Goal: Contribute content

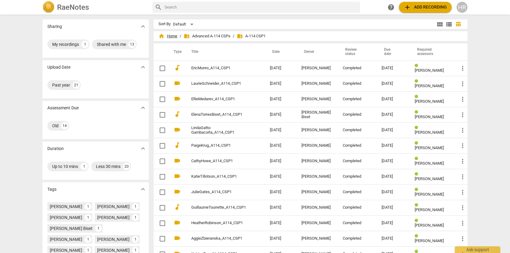
click at [172, 36] on span "home Home" at bounding box center [167, 36] width 19 height 6
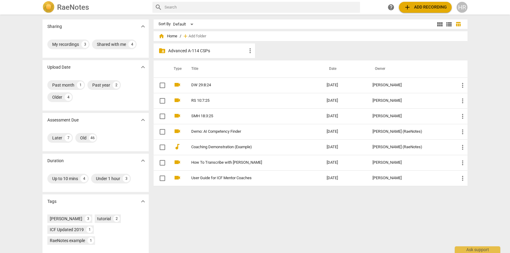
click at [195, 51] on p "Advanced A-114 CSPs" at bounding box center [207, 51] width 78 height 6
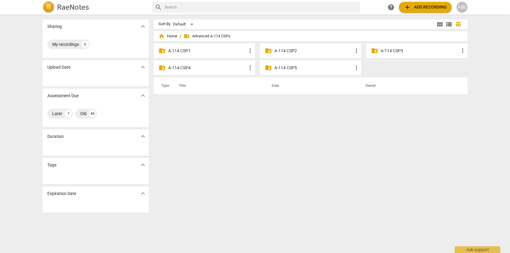
click at [185, 68] on p "A-114 CSP4" at bounding box center [207, 68] width 78 height 6
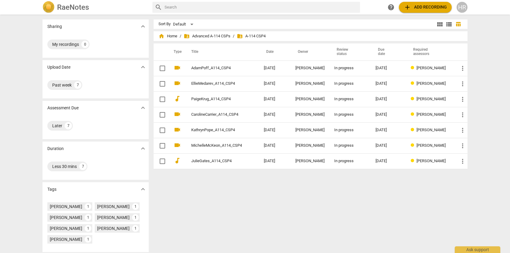
click at [426, 7] on span "add Add recording" at bounding box center [424, 7] width 43 height 7
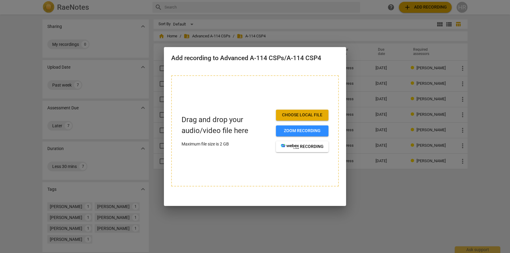
click at [381, 206] on div at bounding box center [255, 126] width 510 height 253
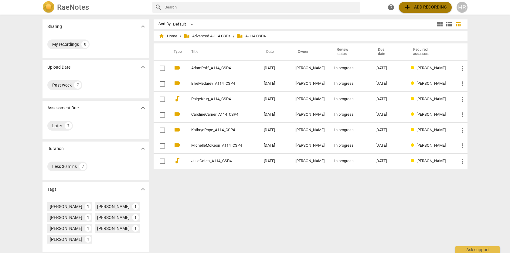
click at [428, 9] on span "add Add recording" at bounding box center [424, 7] width 43 height 7
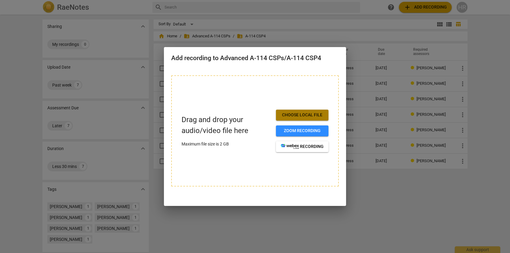
click at [297, 114] on span "Choose local file" at bounding box center [302, 115] width 43 height 6
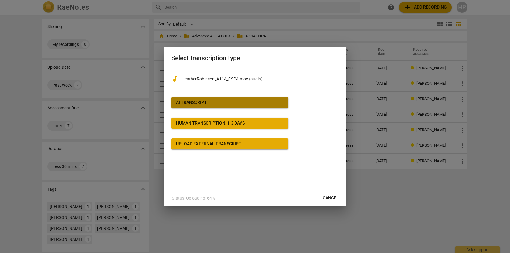
click at [199, 103] on div "AI Transcript" at bounding box center [191, 102] width 31 height 6
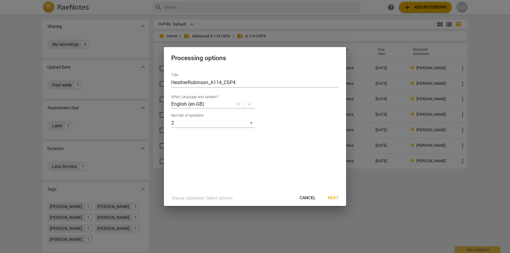
click at [334, 197] on span "Next" at bounding box center [333, 198] width 11 height 6
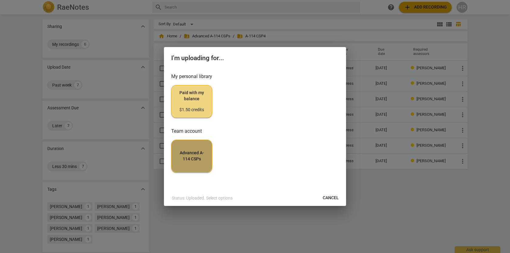
click at [194, 154] on span "Advanced A-114 CSPs" at bounding box center [191, 156] width 31 height 12
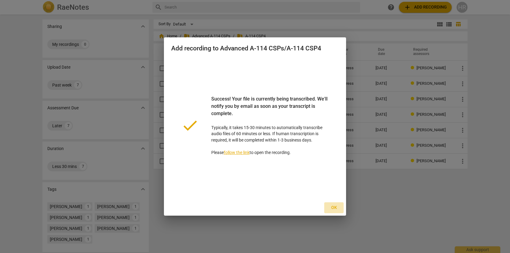
click at [334, 207] on span "Ok" at bounding box center [334, 207] width 10 height 6
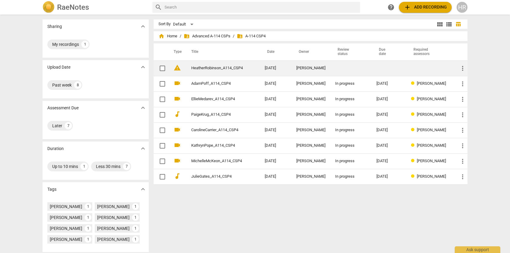
click at [176, 68] on span "warning" at bounding box center [176, 67] width 7 height 7
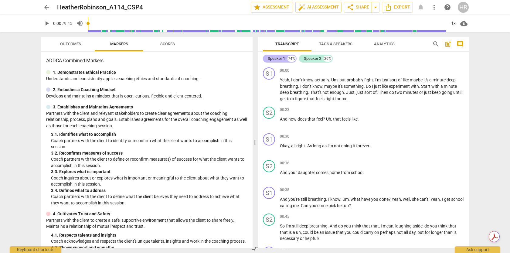
click at [280, 60] on div "Speaker 1" at bounding box center [276, 59] width 17 height 6
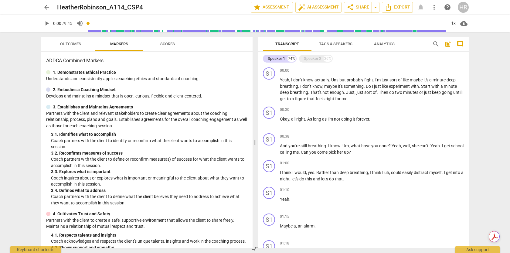
click at [336, 42] on span "Tags & Speakers" at bounding box center [335, 44] width 33 height 5
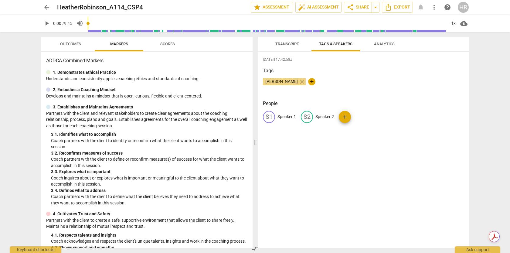
click at [326, 117] on p "Speaker 2" at bounding box center [324, 116] width 19 height 6
type input "Coach [PERSON_NAME]"
click at [287, 116] on p "Speaker 1" at bounding box center [286, 116] width 19 height 6
type input "V - Client"
click at [290, 42] on span "Transcript" at bounding box center [287, 44] width 24 height 5
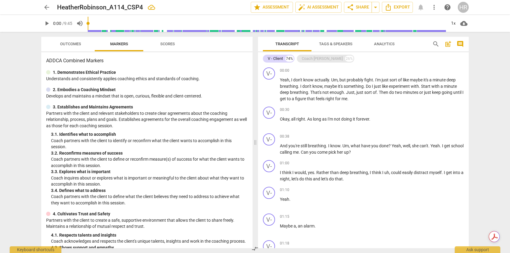
click at [315, 60] on div "Coach [PERSON_NAME]" at bounding box center [321, 59] width 41 height 6
